Goal: Task Accomplishment & Management: Use online tool/utility

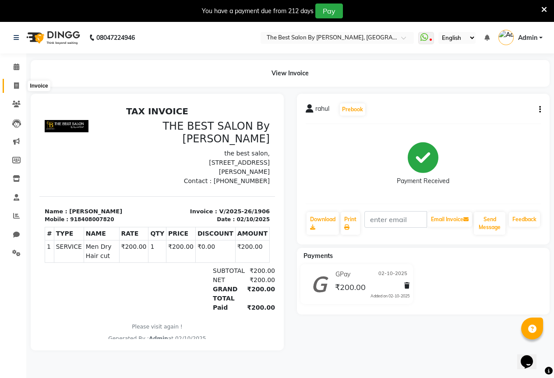
click at [13, 85] on span at bounding box center [16, 86] width 15 height 10
select select "7209"
select select "service"
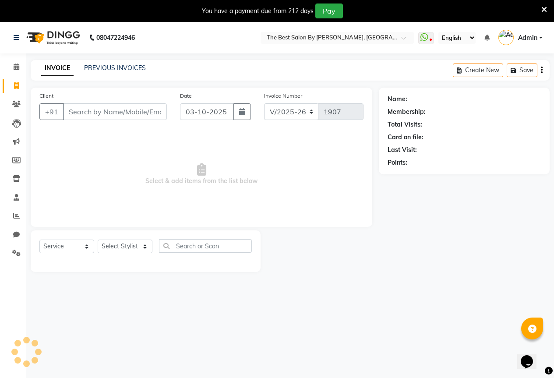
scroll to position [22, 0]
